Goal: Transaction & Acquisition: Purchase product/service

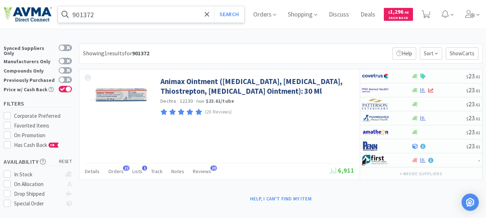
click at [108, 15] on input "901372" at bounding box center [151, 14] width 186 height 17
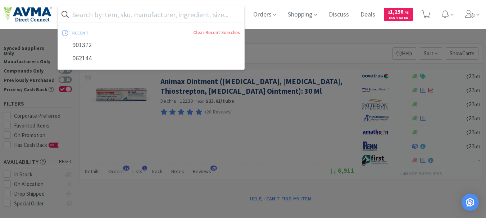
paste input "078937802"
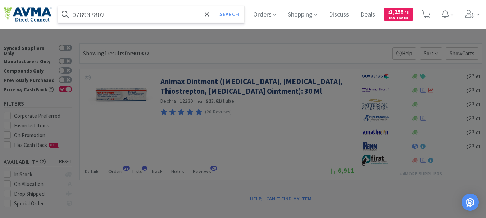
click at [214, 6] on button "Search" at bounding box center [229, 14] width 30 height 17
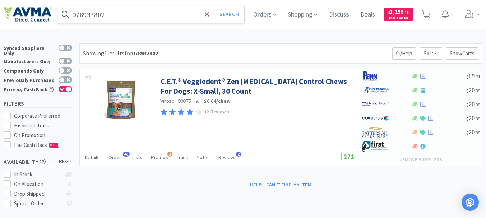
click at [119, 14] on input "078937802" at bounding box center [151, 14] width 186 height 17
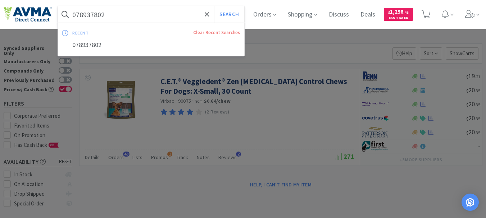
click at [134, 14] on input "078937802" at bounding box center [151, 14] width 186 height 17
drag, startPoint x: 111, startPoint y: 14, endPoint x: 70, endPoint y: 12, distance: 40.3
click at [70, 12] on form "078937802 Search" at bounding box center [151, 14] width 186 height 17
paste input "50123"
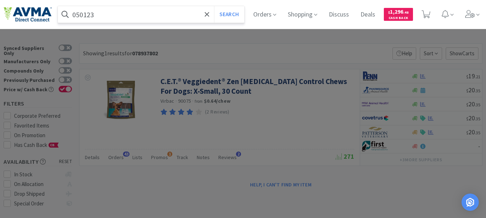
click at [214, 6] on button "Search" at bounding box center [229, 14] width 30 height 17
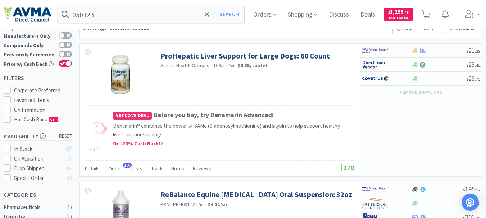
scroll to position [9, 0]
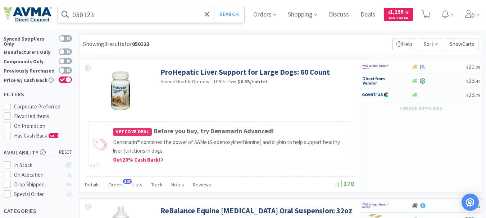
click at [138, 13] on input "050123" at bounding box center [151, 14] width 186 height 17
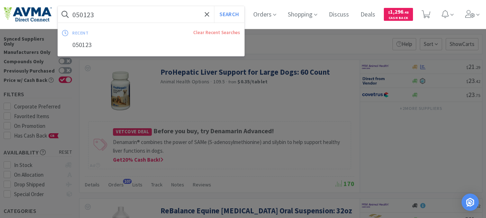
paste input "78953137"
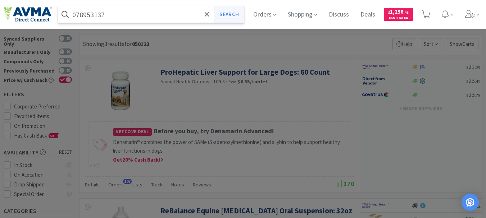
type input "078953137"
click at [235, 13] on button "Search" at bounding box center [229, 14] width 30 height 17
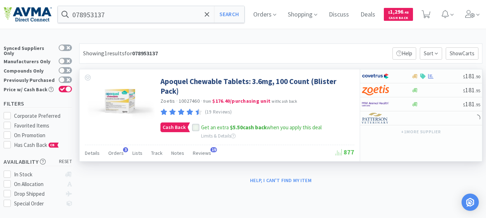
click at [197, 128] on icon at bounding box center [195, 127] width 5 height 5
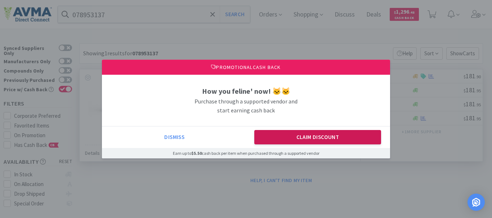
click at [266, 133] on button "Claim Discount" at bounding box center [317, 137] width 127 height 14
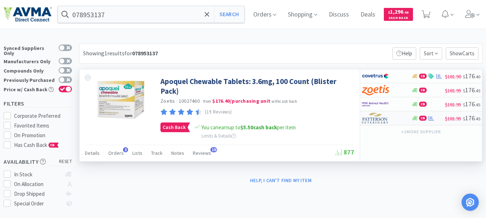
click at [378, 121] on img at bounding box center [375, 118] width 27 height 11
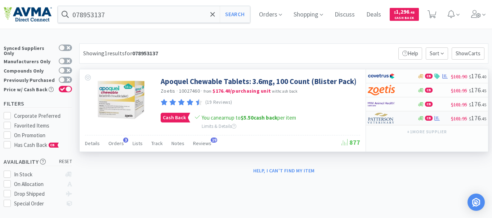
select select "1"
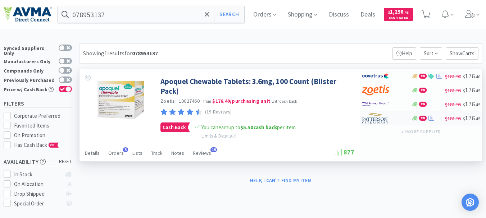
click at [383, 118] on img at bounding box center [375, 118] width 27 height 11
select select "1"
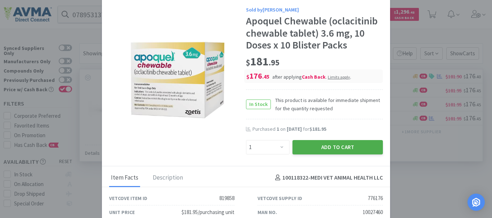
click at [342, 143] on button "Add to Cart" at bounding box center [337, 147] width 90 height 14
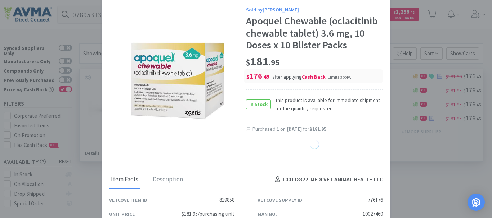
select select "1"
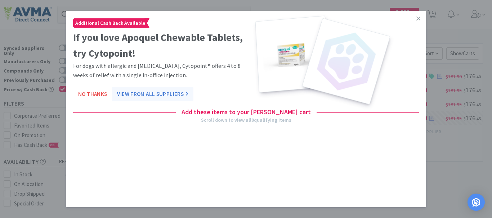
click at [169, 94] on button "View From All Suppliers" at bounding box center [152, 94] width 81 height 14
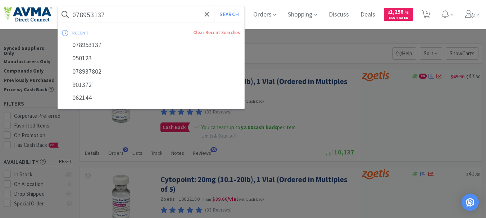
click at [120, 12] on input "078953137" at bounding box center [151, 14] width 186 height 17
paste input "1136"
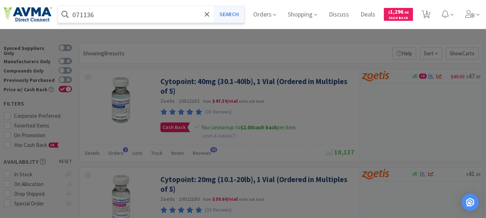
click at [237, 15] on button "Search" at bounding box center [229, 14] width 30 height 17
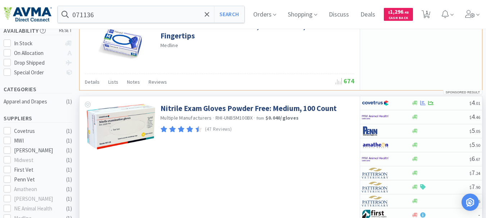
scroll to position [144, 0]
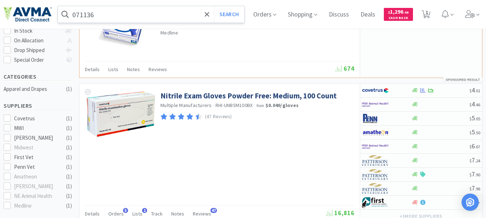
click at [140, 17] on input "071136" at bounding box center [151, 14] width 186 height 17
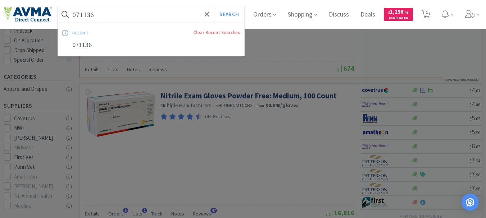
paste input "2"
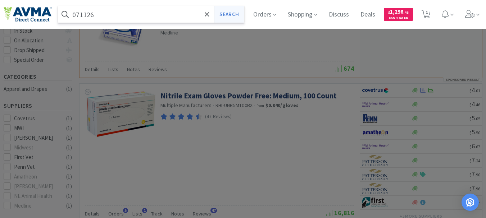
click at [230, 15] on button "Search" at bounding box center [229, 14] width 30 height 17
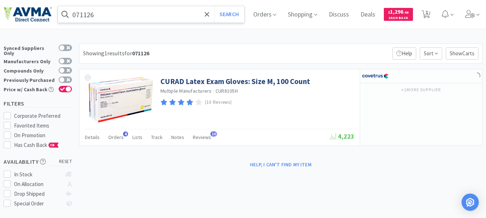
click at [154, 15] on input "071126" at bounding box center [151, 14] width 186 height 17
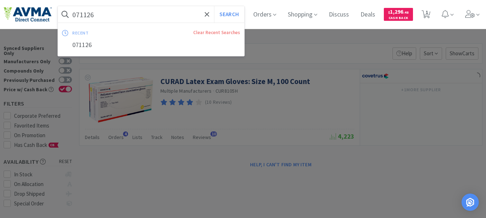
paste input "6536"
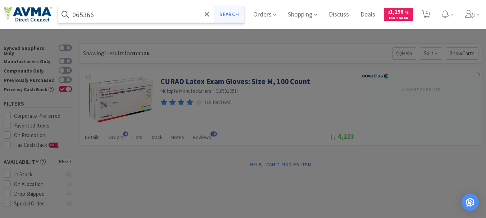
click at [229, 17] on button "Search" at bounding box center [229, 14] width 30 height 17
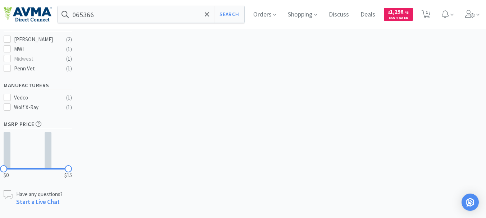
scroll to position [239, 0]
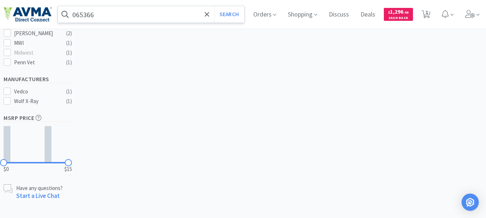
click at [111, 15] on input "065366" at bounding box center [151, 14] width 186 height 17
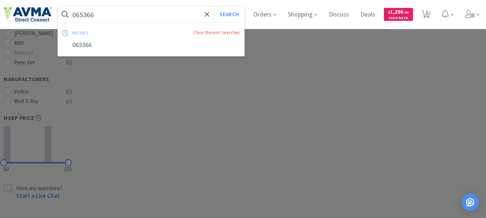
paste input "78925750"
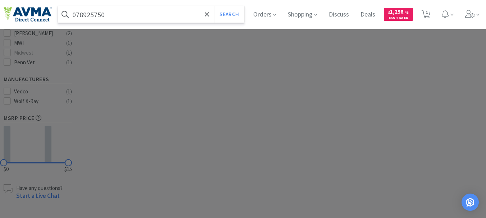
click at [214, 6] on button "Search" at bounding box center [229, 14] width 30 height 17
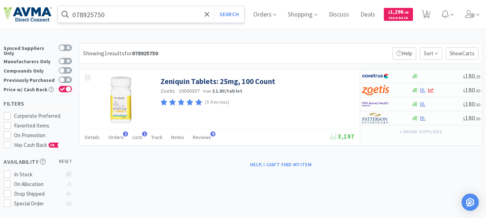
click at [137, 14] on input "078925750" at bounding box center [151, 14] width 186 height 17
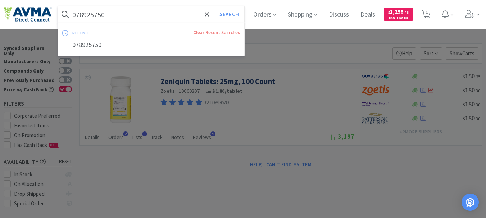
paste input "405.00900.3"
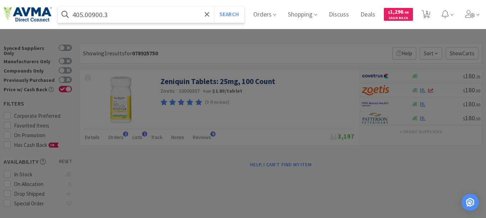
type input "405.00900.3"
click at [214, 6] on button "Search" at bounding box center [229, 14] width 30 height 17
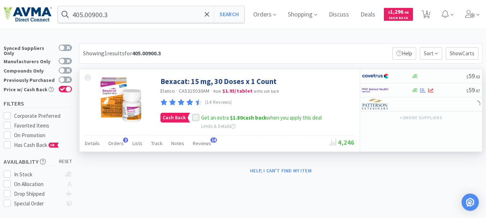
click at [194, 116] on icon at bounding box center [195, 118] width 5 height 5
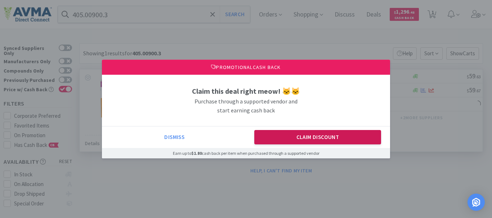
click at [291, 136] on button "Claim Discount" at bounding box center [317, 137] width 127 height 14
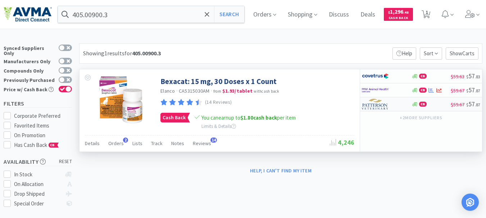
click at [374, 105] on img at bounding box center [375, 104] width 27 height 11
select select "1"
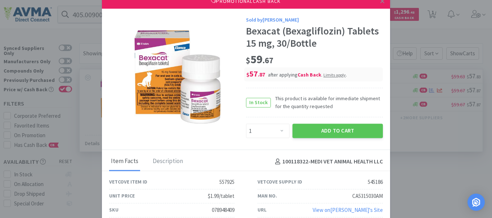
click at [218, 211] on div "078948409" at bounding box center [223, 210] width 23 height 9
copy div "078948409"
